Goal: Information Seeking & Learning: Learn about a topic

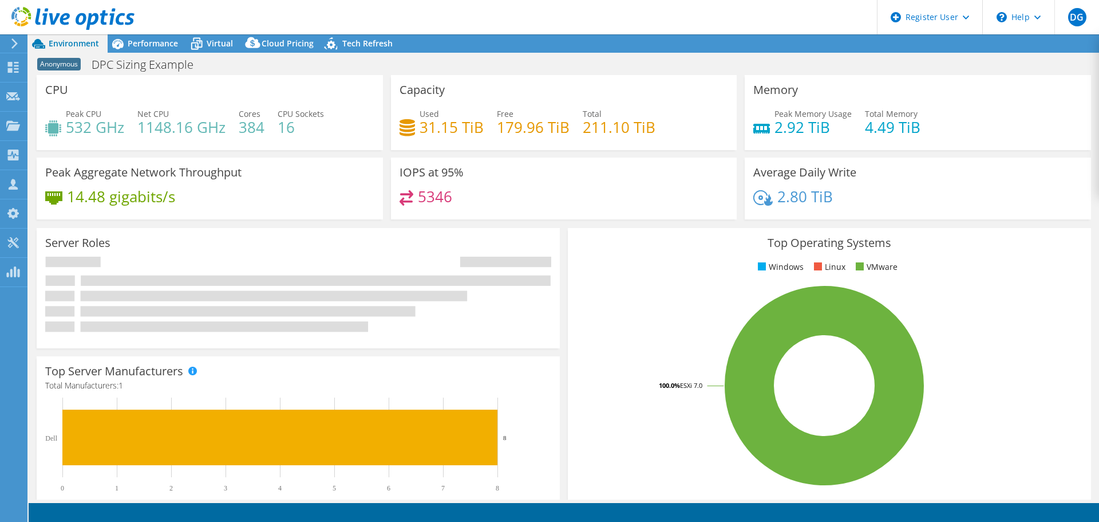
select select "USEast"
select select "USD"
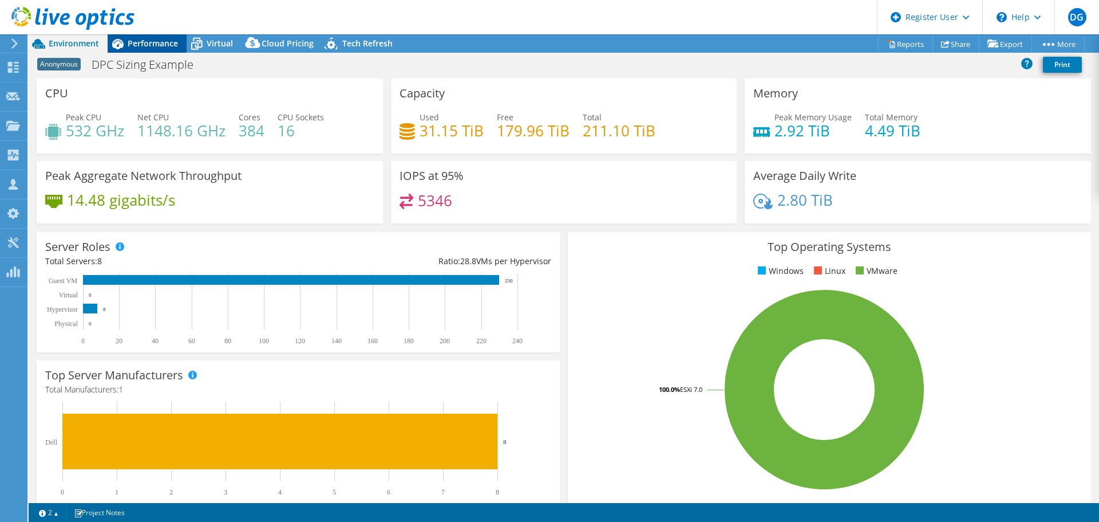
click at [149, 42] on span "Performance" at bounding box center [153, 43] width 50 height 11
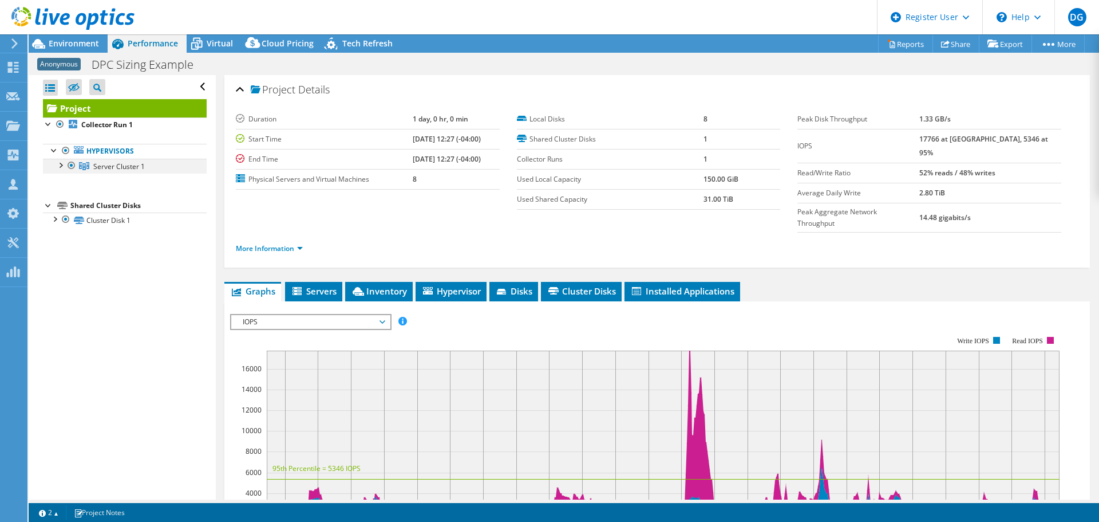
click at [61, 168] on div at bounding box center [59, 164] width 11 height 11
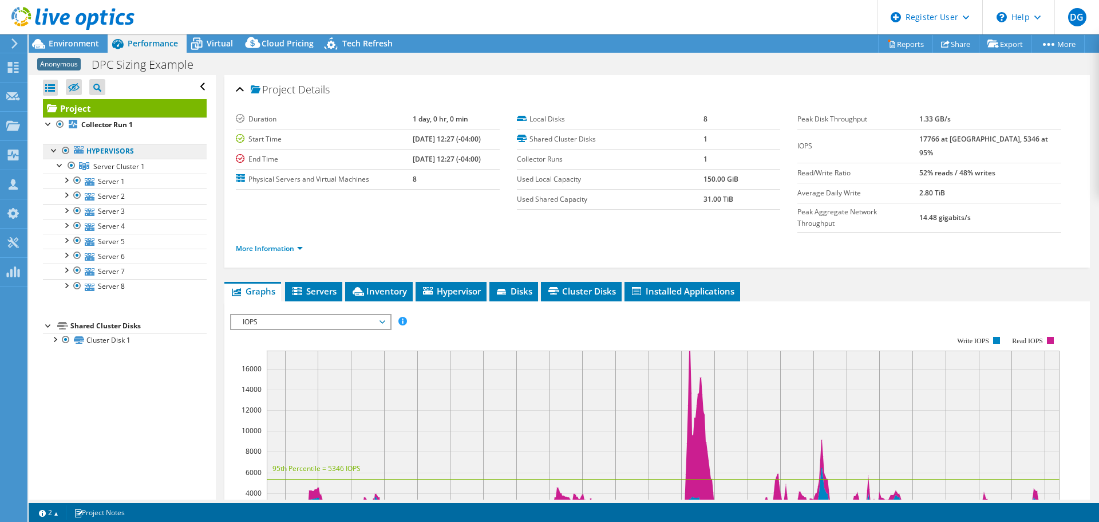
click at [76, 152] on icon at bounding box center [79, 149] width 10 height 7
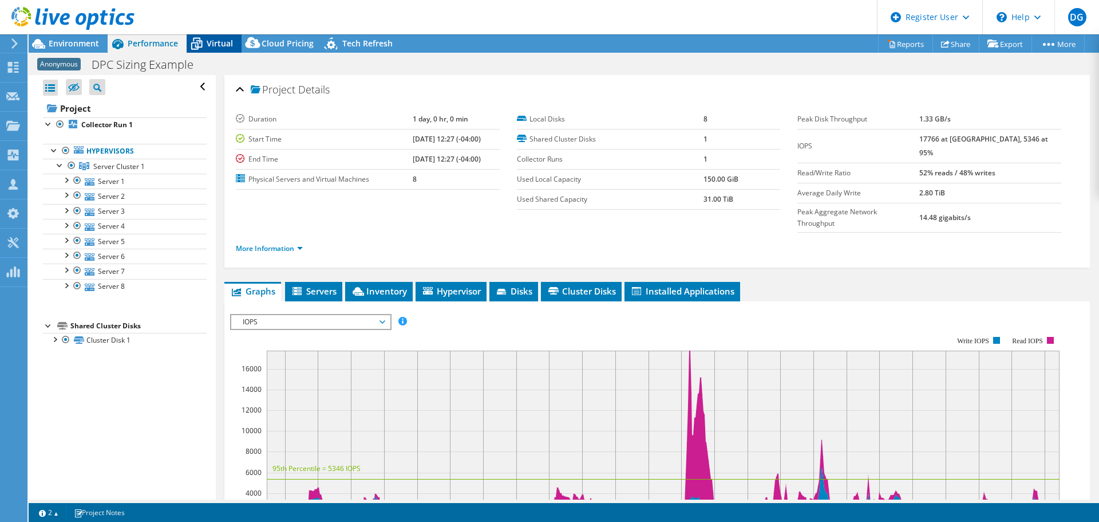
click at [207, 40] on span "Virtual" at bounding box center [220, 43] width 26 height 11
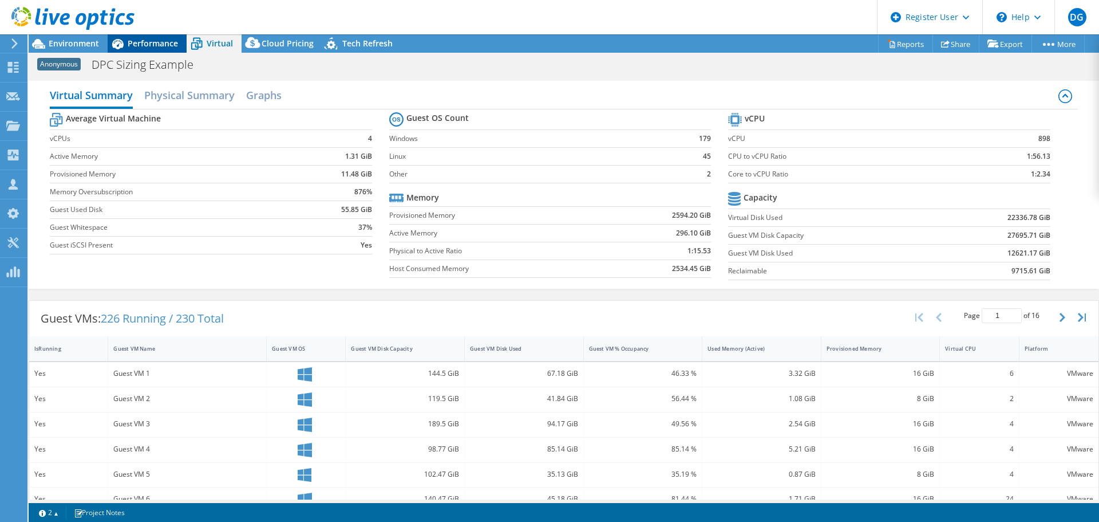
click at [144, 46] on span "Performance" at bounding box center [153, 43] width 50 height 11
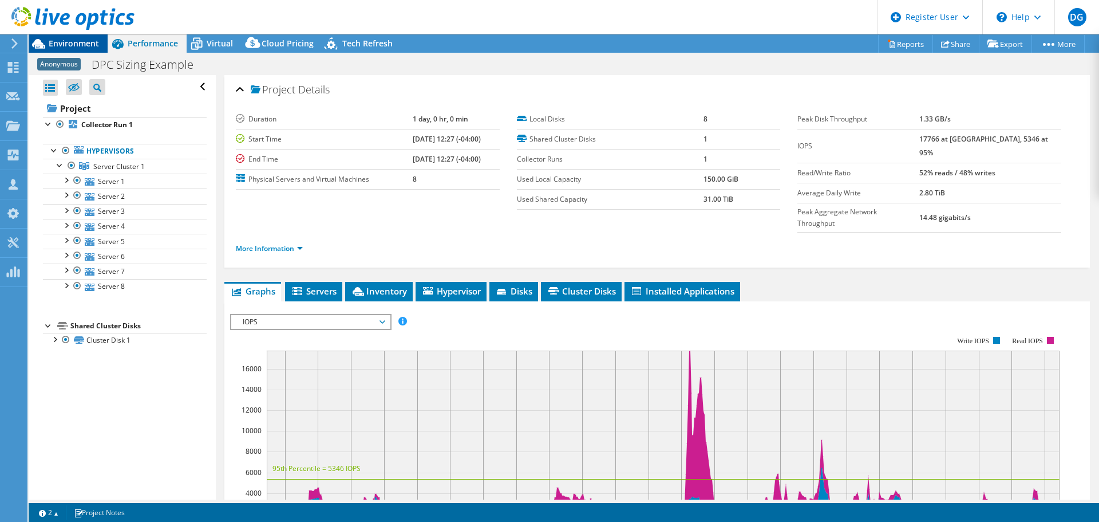
click at [84, 43] on span "Environment" at bounding box center [74, 43] width 50 height 11
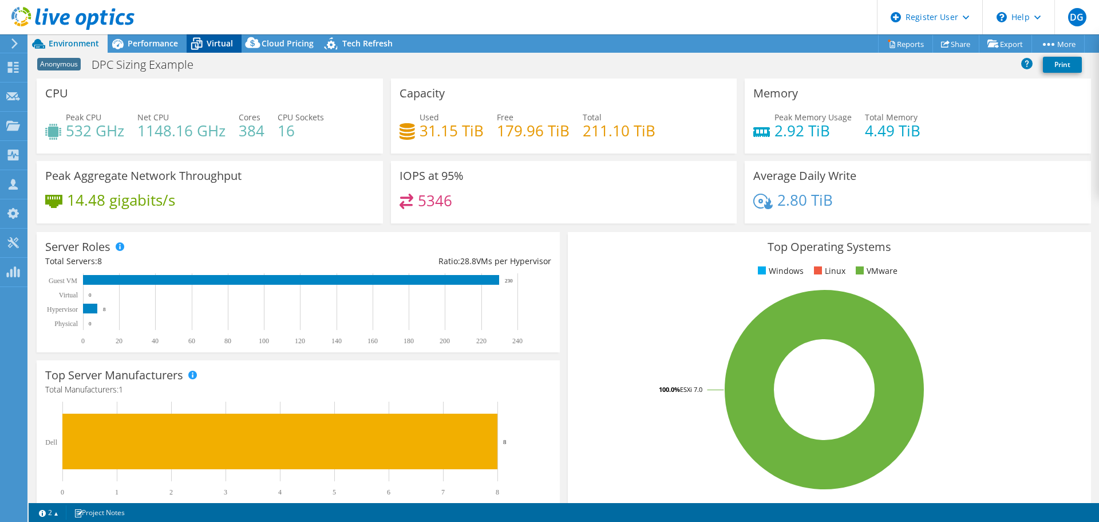
click at [218, 46] on span "Virtual" at bounding box center [220, 43] width 26 height 11
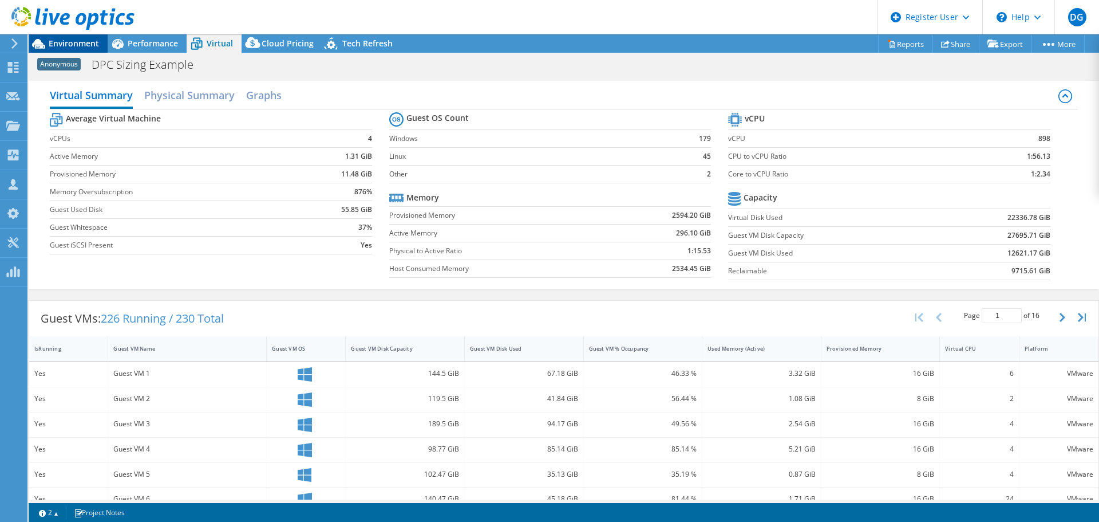
click at [73, 44] on span "Environment" at bounding box center [74, 43] width 50 height 11
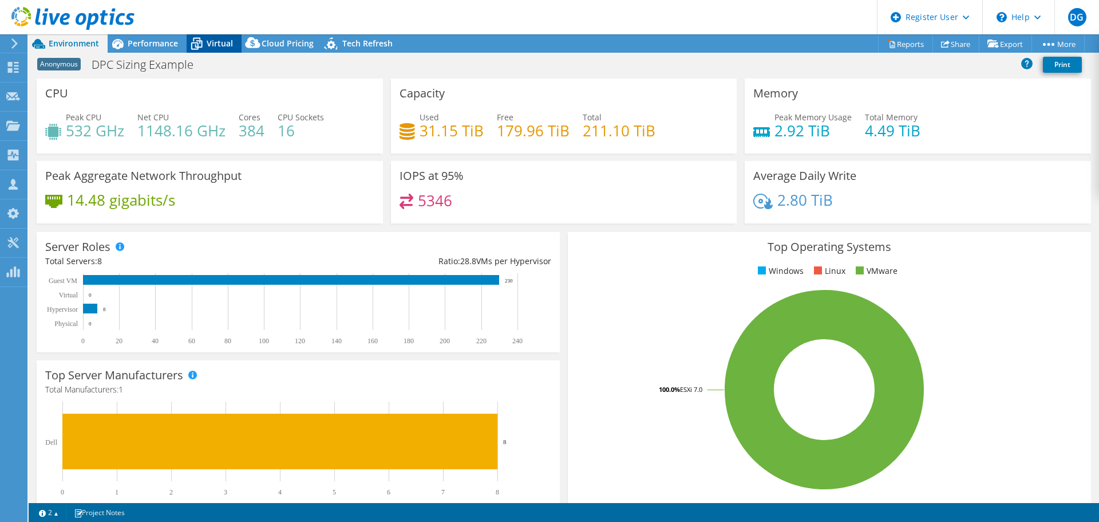
click at [222, 46] on span "Virtual" at bounding box center [220, 43] width 26 height 11
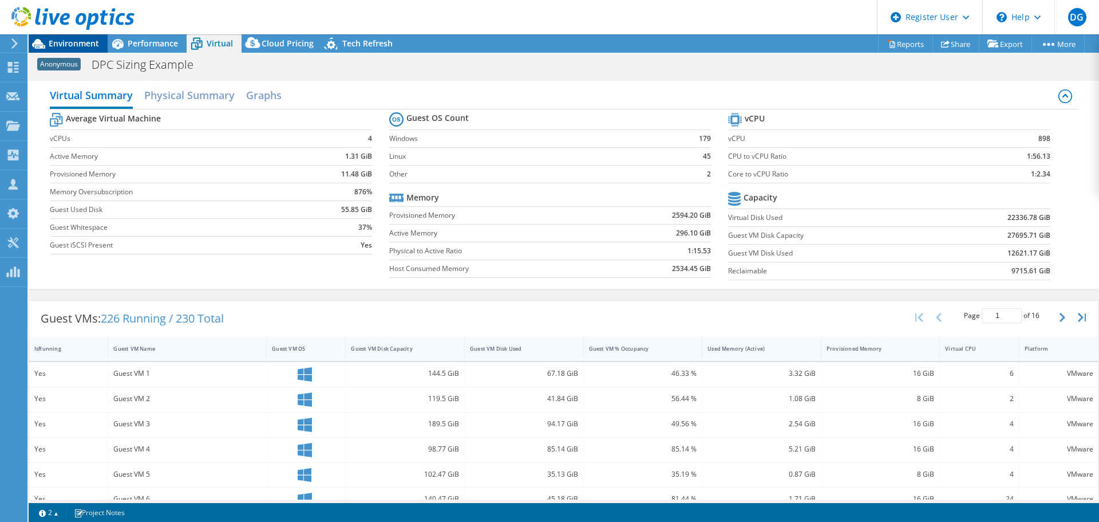
click at [68, 38] on span "Environment" at bounding box center [74, 43] width 50 height 11
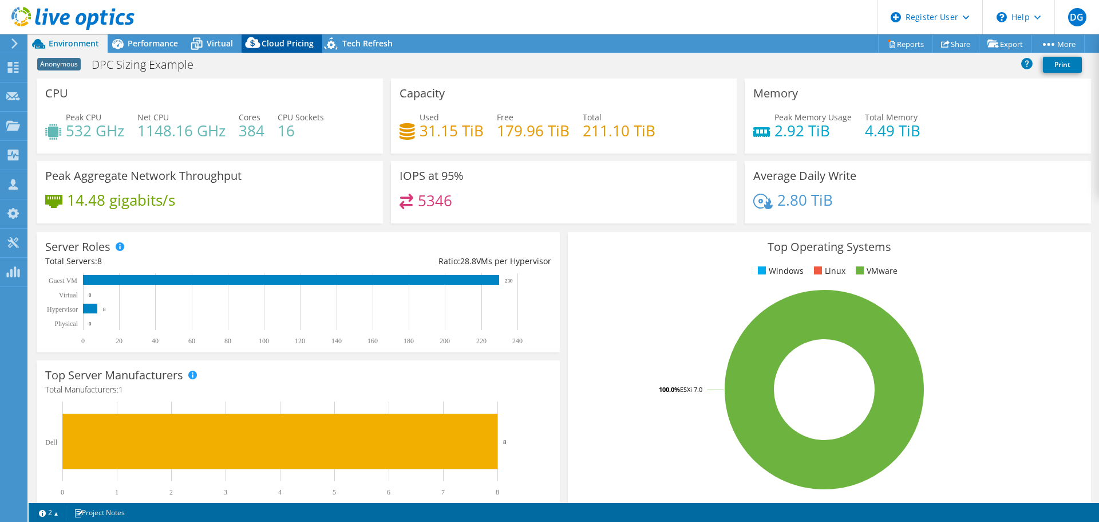
click at [285, 38] on span "Cloud Pricing" at bounding box center [288, 43] width 52 height 11
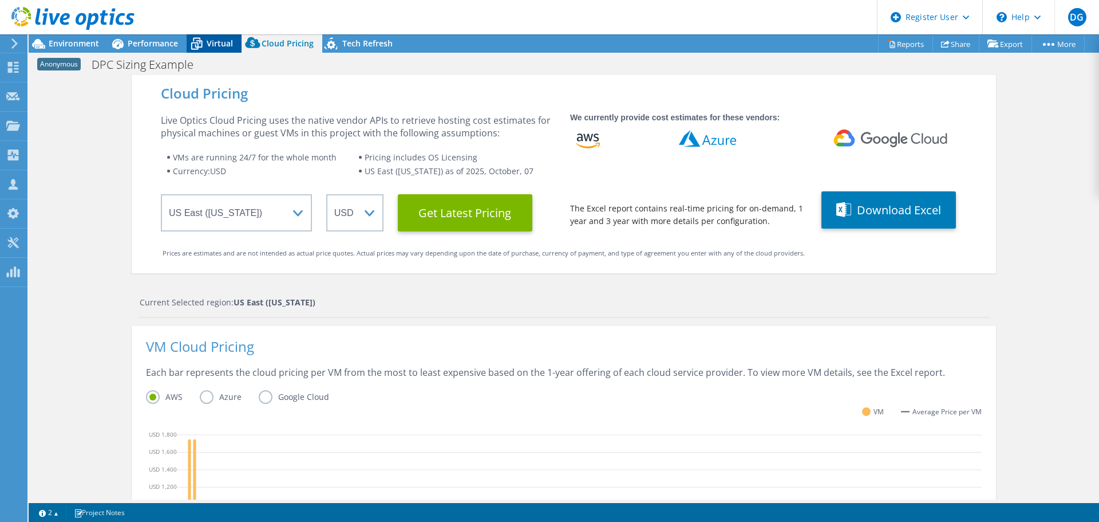
click at [216, 43] on span "Virtual" at bounding box center [220, 43] width 26 height 11
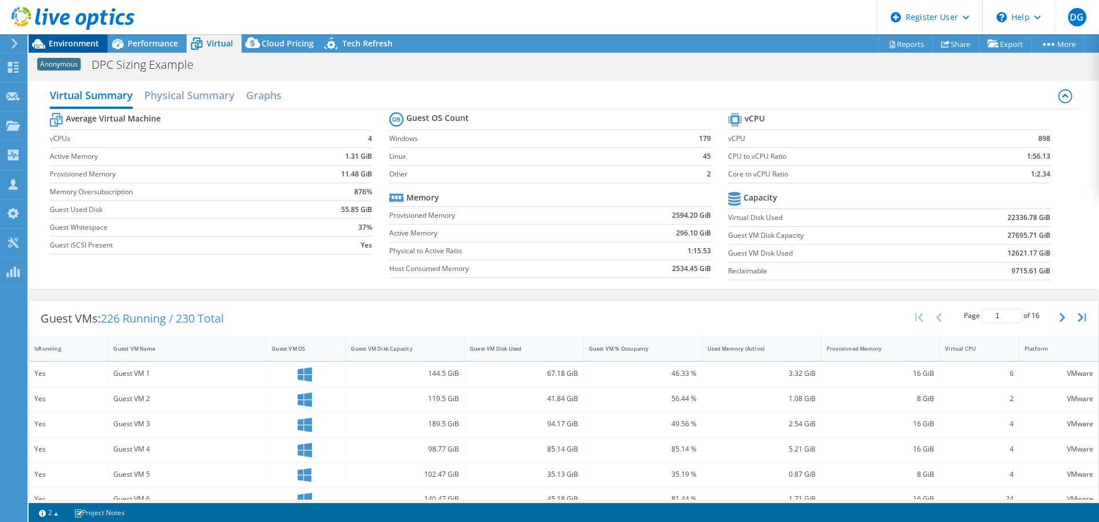
click at [60, 44] on span "Environment" at bounding box center [74, 43] width 50 height 11
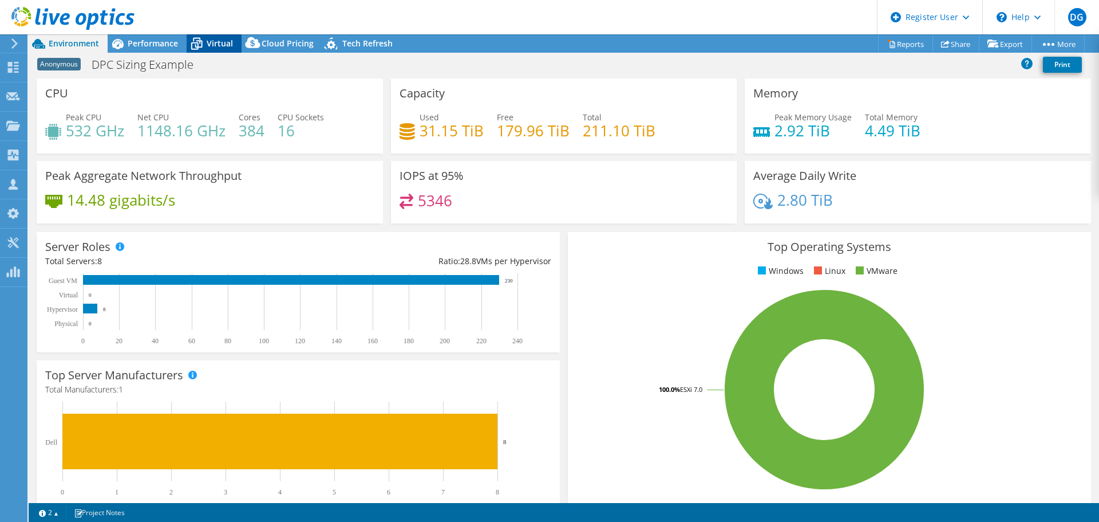
click at [198, 37] on icon at bounding box center [197, 44] width 20 height 20
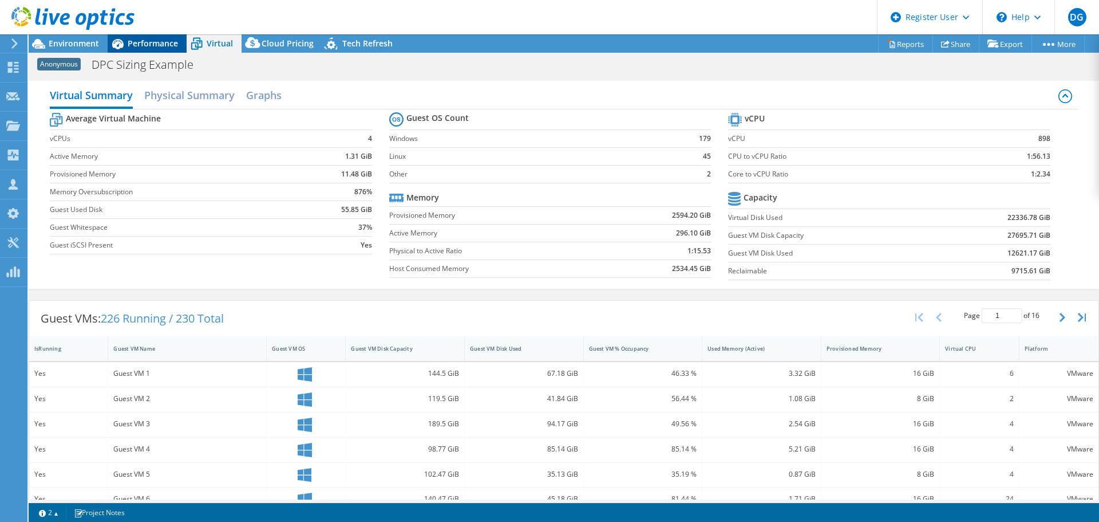
click at [157, 37] on div "Performance" at bounding box center [147, 43] width 79 height 18
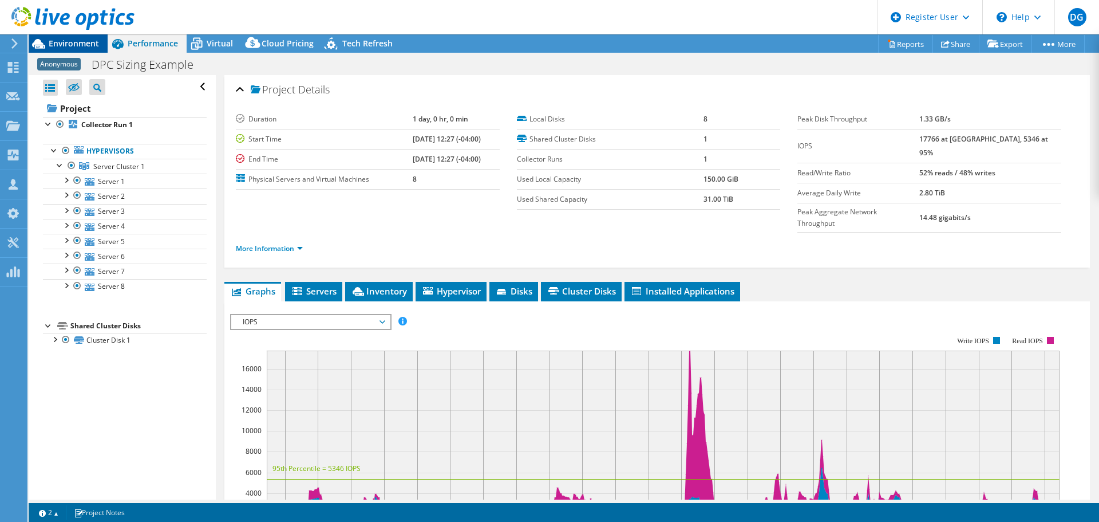
click at [65, 45] on span "Environment" at bounding box center [74, 43] width 50 height 11
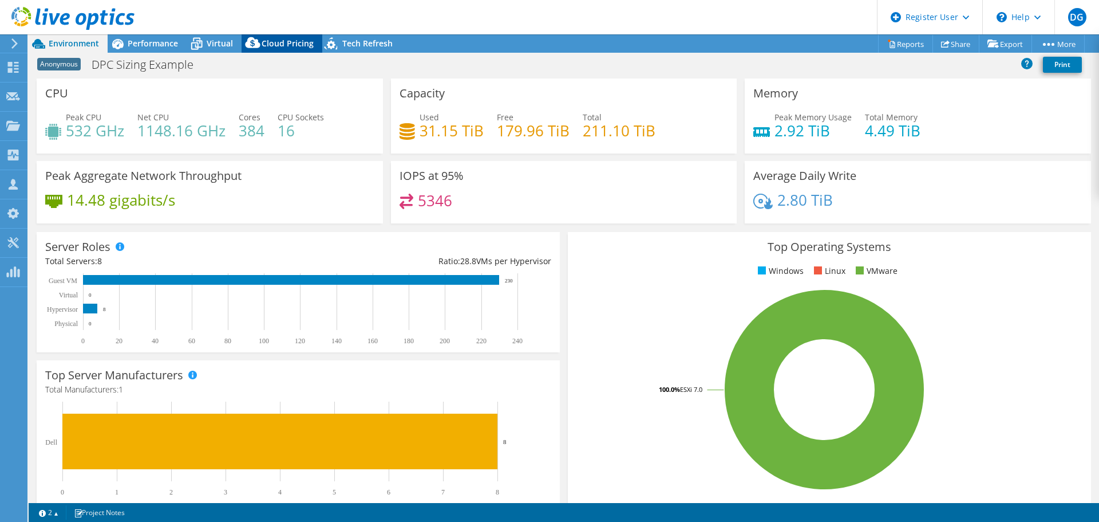
click at [302, 45] on span "Cloud Pricing" at bounding box center [288, 43] width 52 height 11
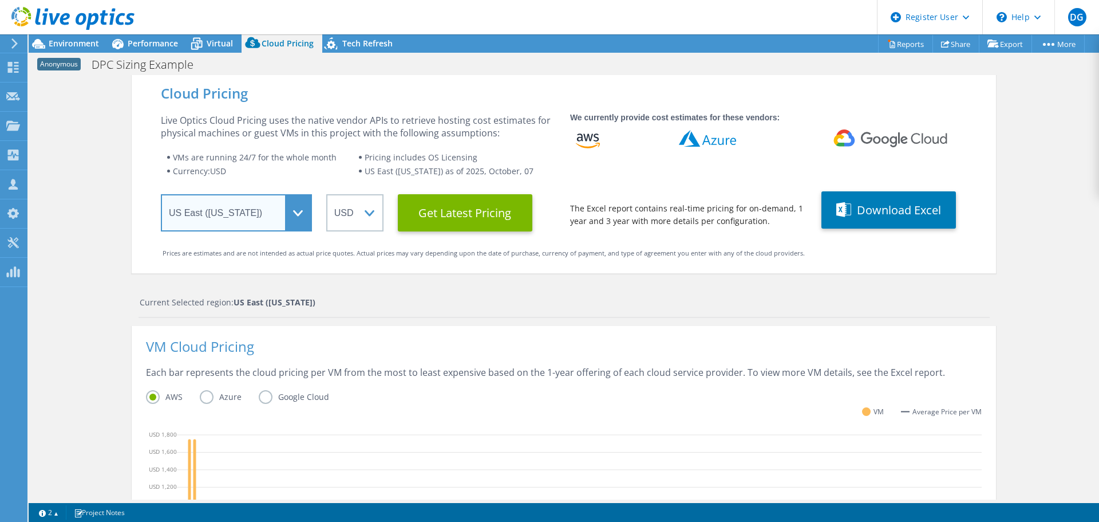
click at [286, 211] on select "Select a Region [GEOGRAPHIC_DATA] ([GEOGRAPHIC_DATA]) [GEOGRAPHIC_DATA] ([GEOGR…" at bounding box center [236, 212] width 151 height 37
click at [161, 194] on select "Select a Region [GEOGRAPHIC_DATA] ([GEOGRAPHIC_DATA]) [GEOGRAPHIC_DATA] ([GEOGR…" at bounding box center [236, 212] width 151 height 37
click at [291, 218] on select "Select a Region [GEOGRAPHIC_DATA] ([GEOGRAPHIC_DATA]) [GEOGRAPHIC_DATA] ([GEOGR…" at bounding box center [236, 212] width 151 height 37
select select "USEast"
click at [161, 194] on select "Select a Region [GEOGRAPHIC_DATA] ([GEOGRAPHIC_DATA]) [GEOGRAPHIC_DATA] ([GEOGR…" at bounding box center [236, 212] width 151 height 37
